Goal: Task Accomplishment & Management: Use online tool/utility

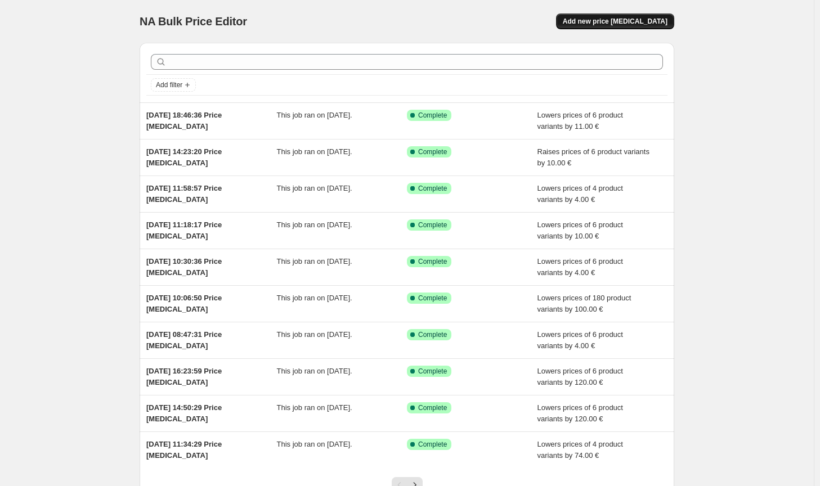
click at [656, 17] on span "Add new price [MEDICAL_DATA]" at bounding box center [615, 21] width 105 height 9
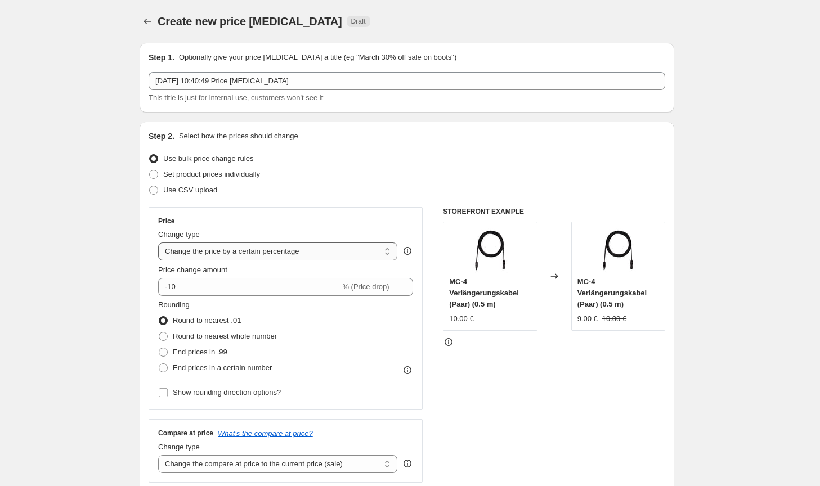
click at [279, 252] on select "Change the price to a certain amount Change the price by a certain amount Chang…" at bounding box center [277, 252] width 239 height 18
select select "by"
click at [160, 243] on select "Change the price to a certain amount Change the price by a certain amount Chang…" at bounding box center [277, 252] width 239 height 18
type input "-10.00"
click at [204, 332] on span "Round to nearest whole number" at bounding box center [225, 336] width 104 height 8
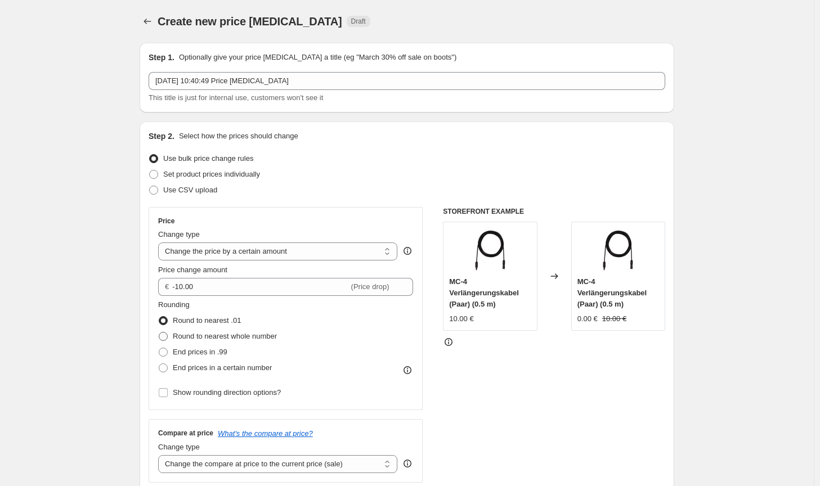
click at [159, 332] on input "Round to nearest whole number" at bounding box center [159, 332] width 1 height 1
radio input "true"
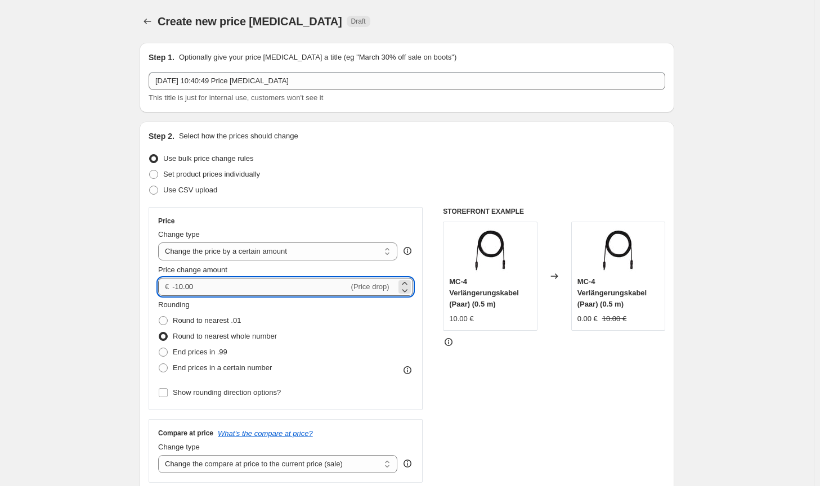
drag, startPoint x: 219, startPoint y: 287, endPoint x: 178, endPoint y: 281, distance: 40.8
click at [178, 281] on input "-10.00" at bounding box center [260, 287] width 176 height 18
click at [388, 382] on div "Rounding Round to nearest .01 Round to nearest whole number End prices in .99 E…" at bounding box center [285, 349] width 255 height 101
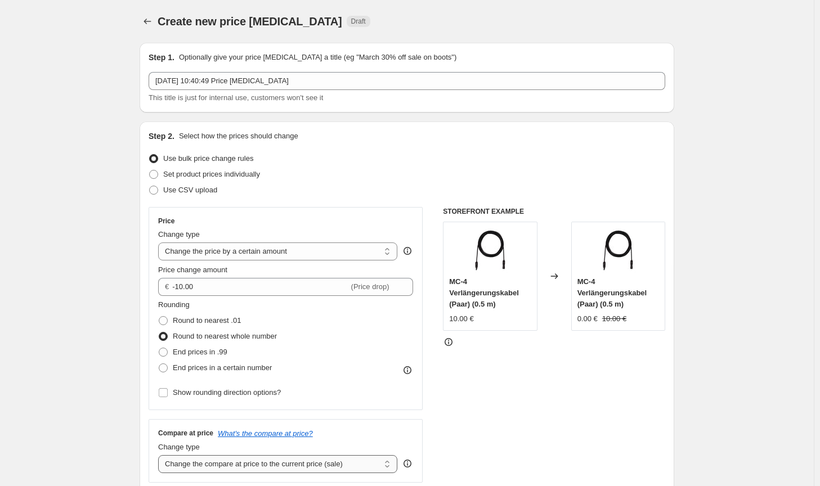
click at [346, 467] on select "Change the compare at price to the current price (sale) Change the compare at p…" at bounding box center [277, 464] width 239 height 18
select select "no_change"
click at [160, 455] on select "Change the compare at price to the current price (sale) Change the compare at p…" at bounding box center [277, 464] width 239 height 18
click at [518, 427] on div "STOREFRONT EXAMPLE MC-4 Verlängerungskabel (Paar) (0.5 m) 10.00 € Changed to MC…" at bounding box center [554, 345] width 222 height 276
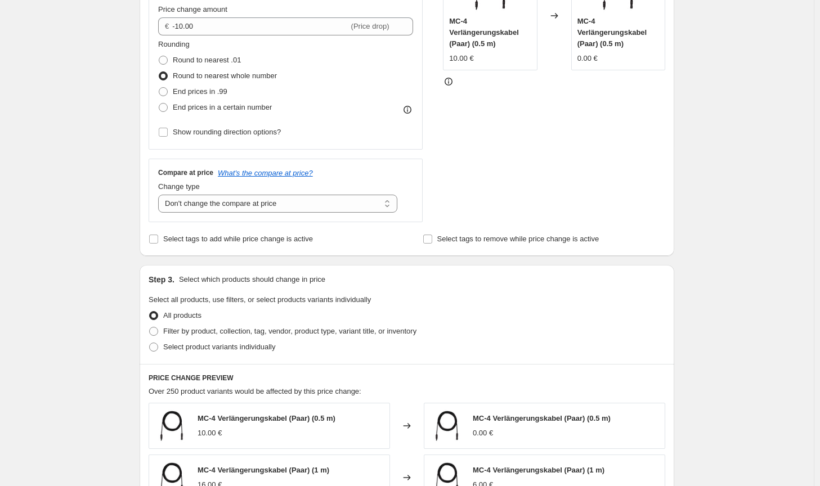
scroll to position [338, 0]
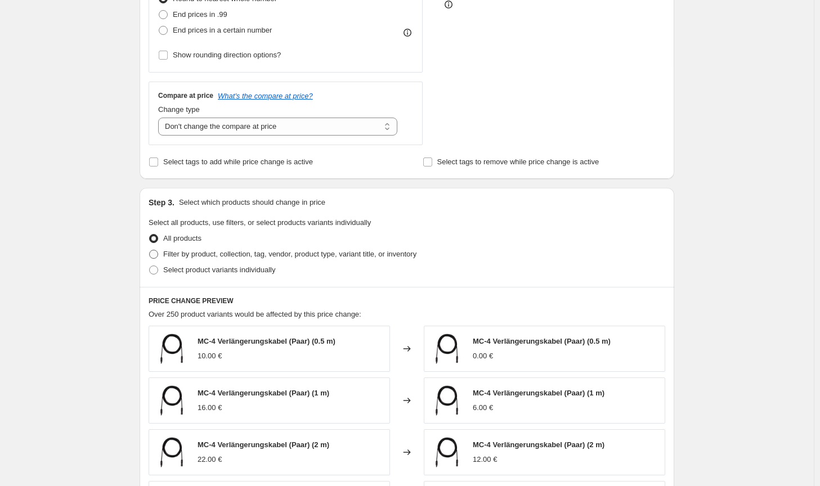
click at [356, 253] on span "Filter by product, collection, tag, vendor, product type, variant title, or inv…" at bounding box center [289, 254] width 253 height 8
click at [150, 250] on input "Filter by product, collection, tag, vendor, product type, variant title, or inv…" at bounding box center [149, 250] width 1 height 1
radio input "true"
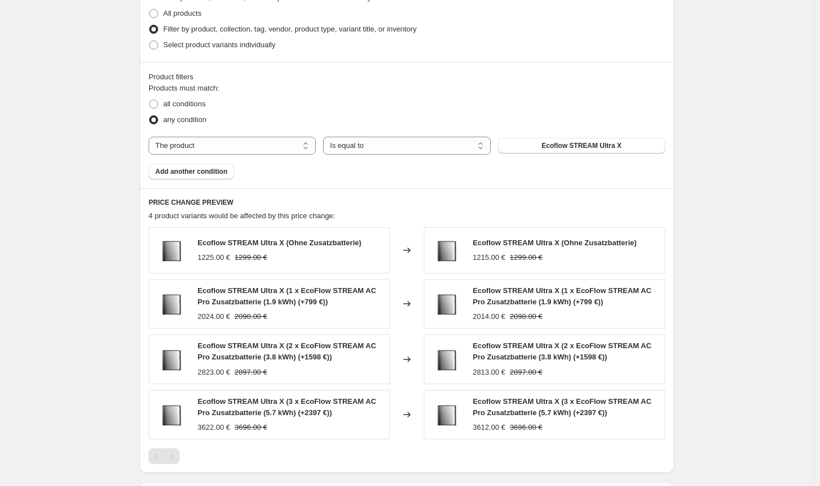
scroll to position [0, 0]
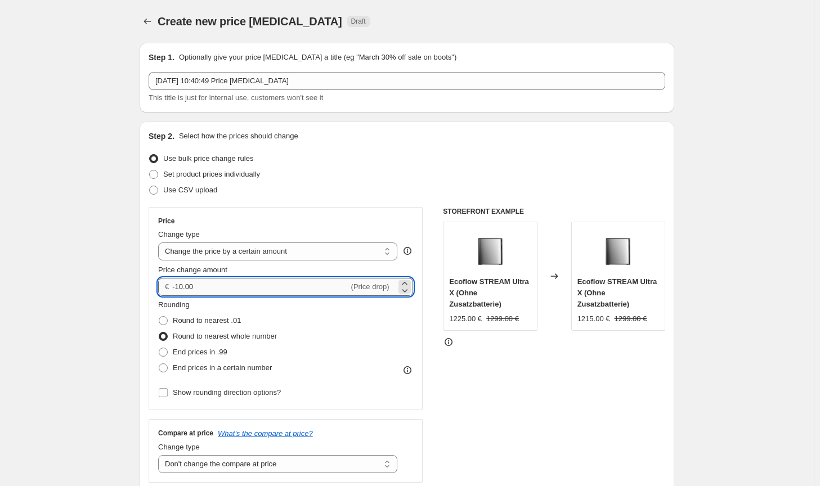
click at [184, 284] on input "-10.00" at bounding box center [260, 287] width 176 height 18
click at [182, 285] on input "-10.00" at bounding box center [260, 287] width 176 height 18
click at [178, 283] on input "-10.00" at bounding box center [260, 287] width 176 height 18
type input "-6.00"
click at [509, 391] on div "STOREFRONT EXAMPLE Ecoflow STREAM Ultra X (Ohne Zusatzbatterie) 1225.00 € 1299.…" at bounding box center [554, 345] width 222 height 276
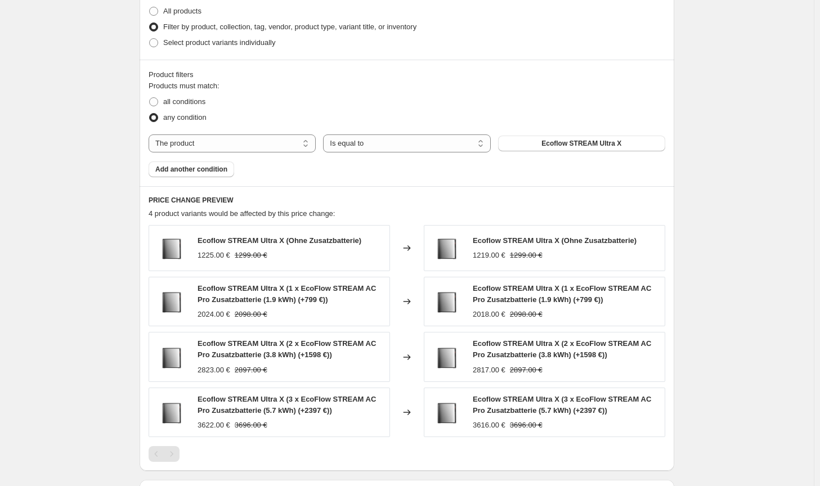
scroll to position [724, 0]
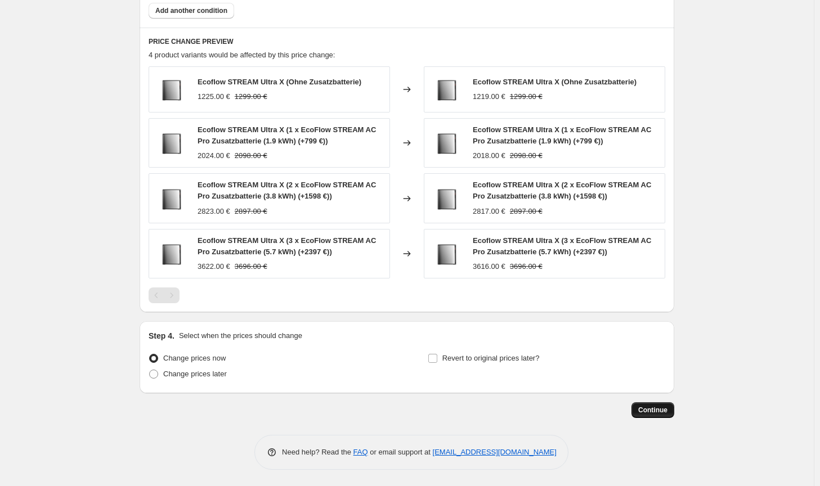
click at [671, 415] on button "Continue" at bounding box center [653, 410] width 43 height 16
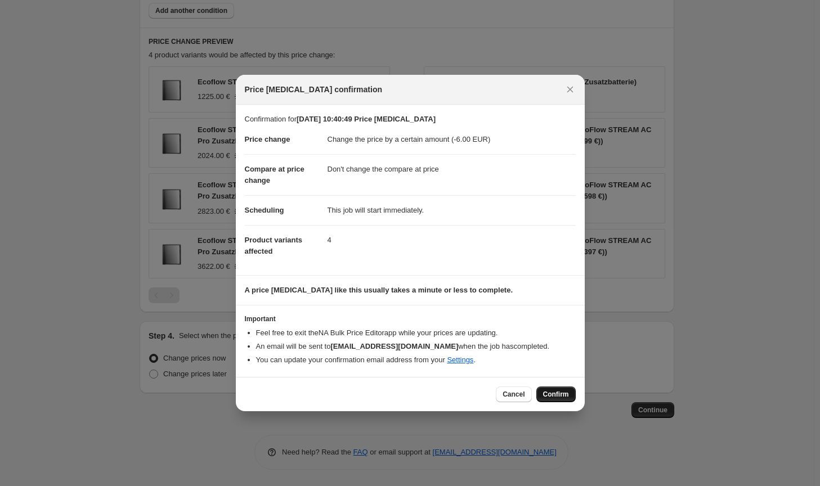
click at [557, 393] on span "Confirm" at bounding box center [556, 394] width 26 height 9
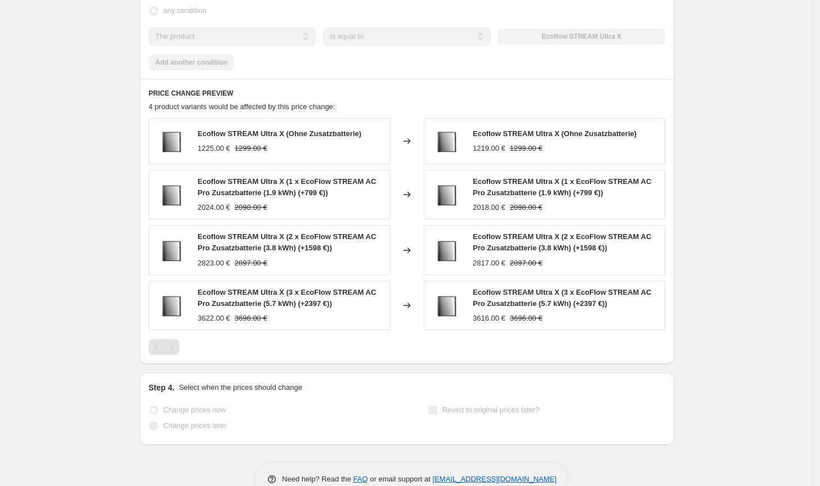
select select "by"
select select "no_change"
